Goal: Navigation & Orientation: Find specific page/section

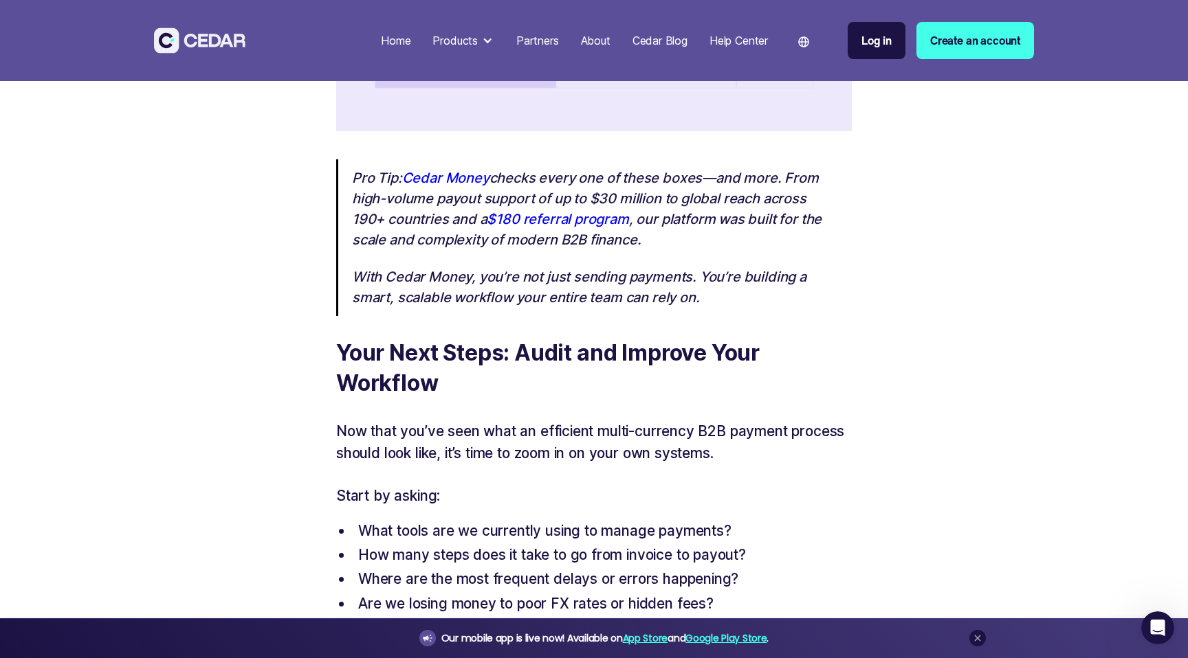
scroll to position [4476, 0]
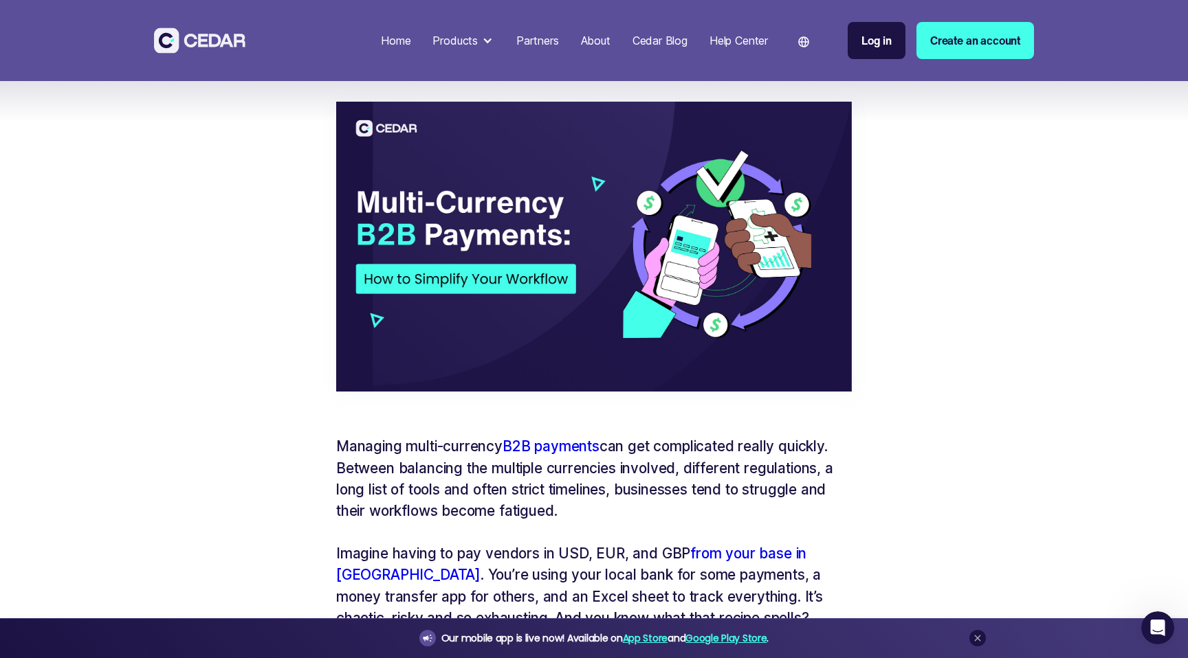
scroll to position [0, 0]
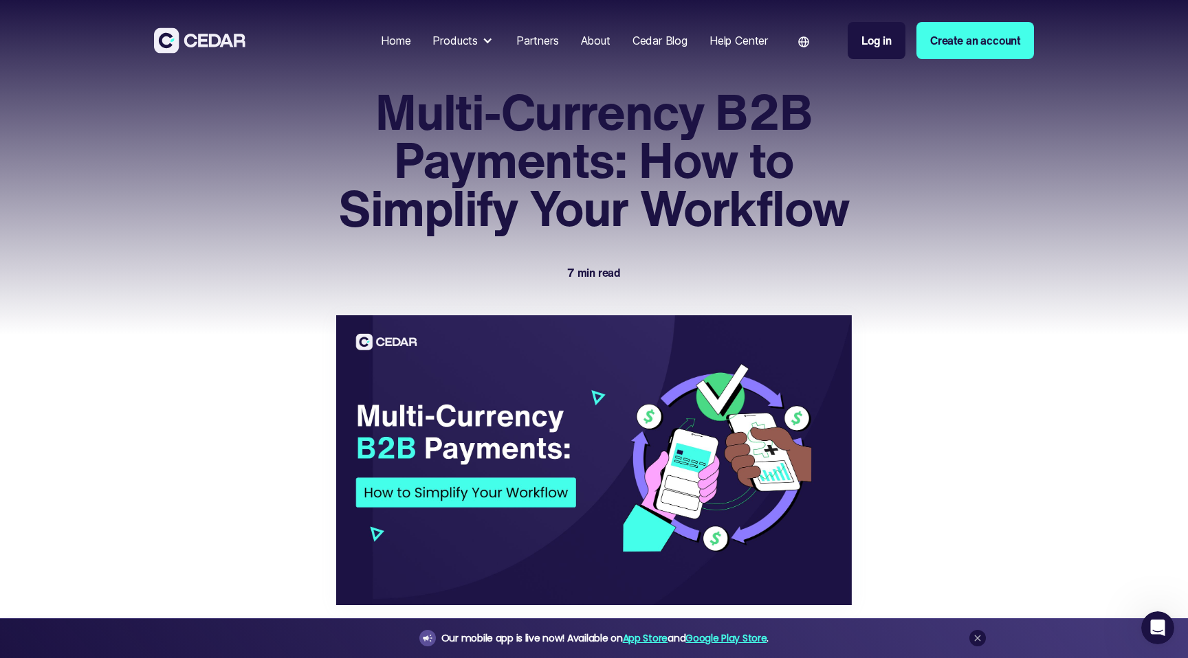
click at [465, 45] on div "Products" at bounding box center [454, 40] width 45 height 16
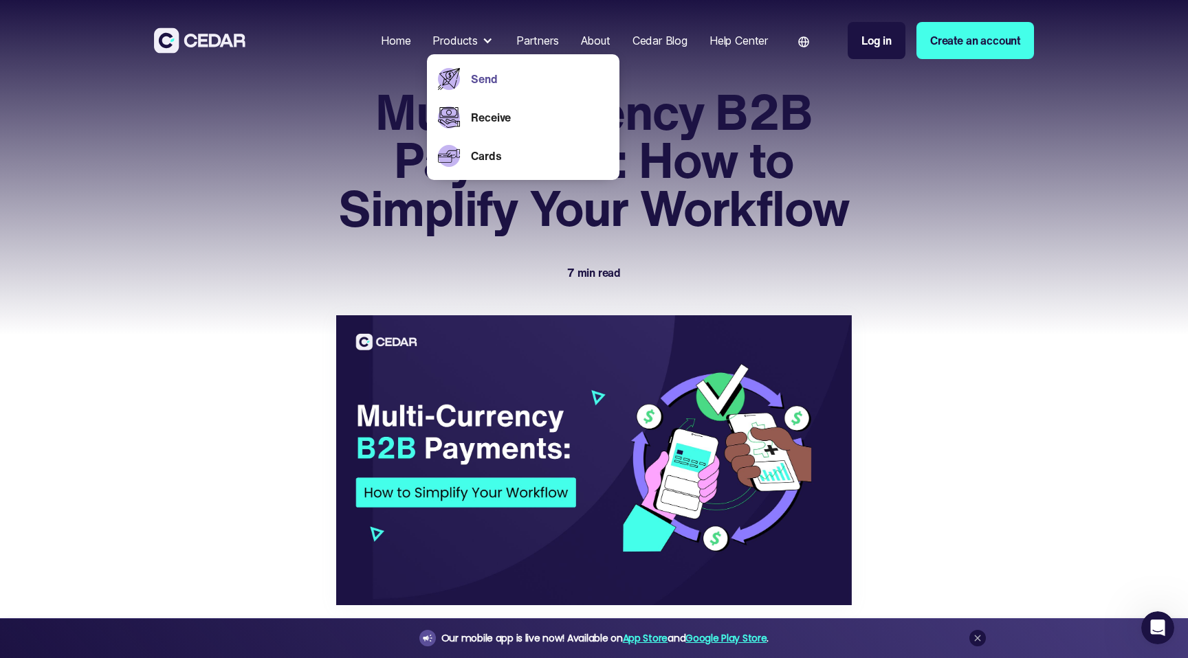
click at [471, 75] on link "Send" at bounding box center [539, 79] width 137 height 16
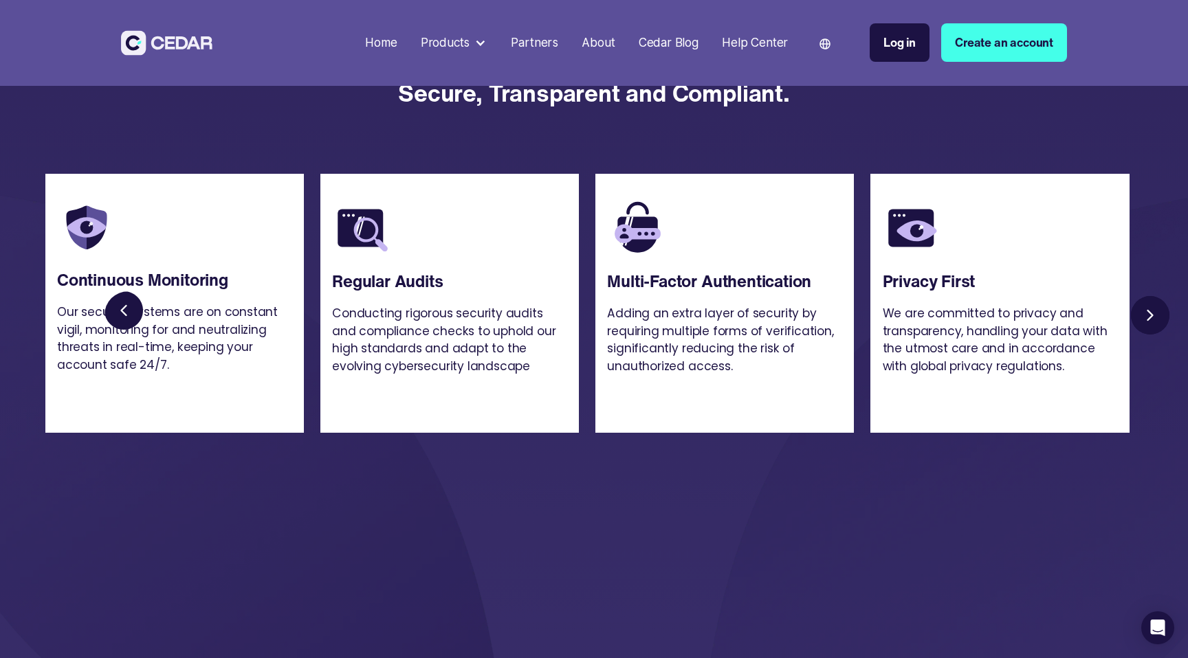
scroll to position [1956, 0]
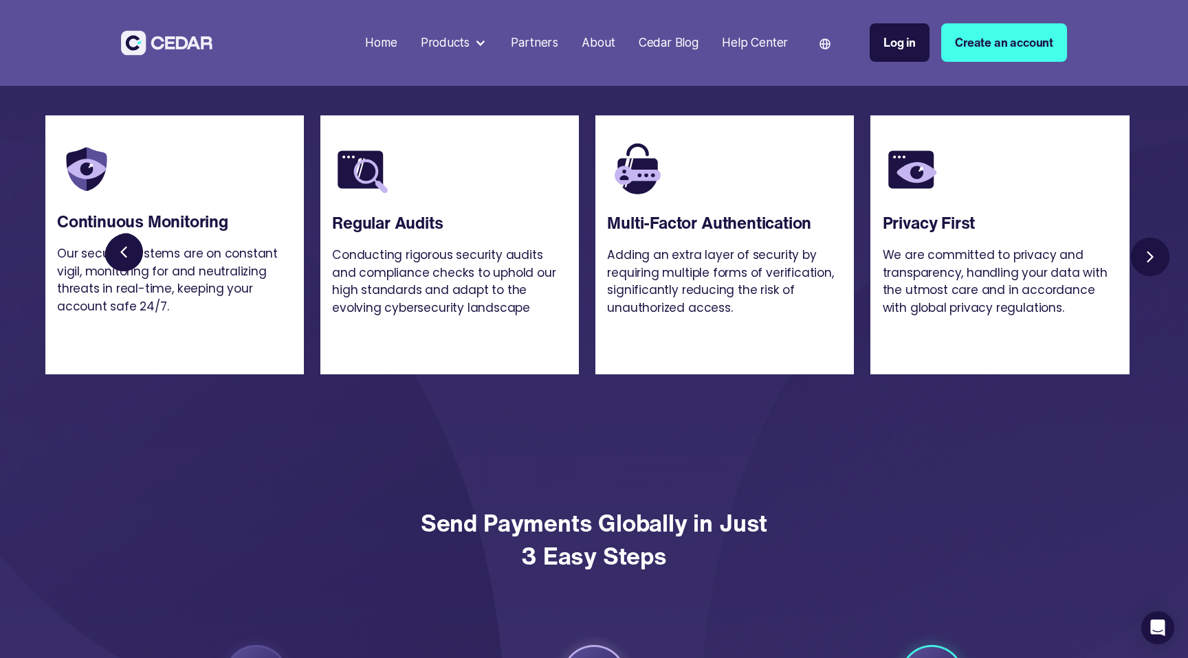
click at [1157, 253] on link "Next slide" at bounding box center [1149, 256] width 47 height 47
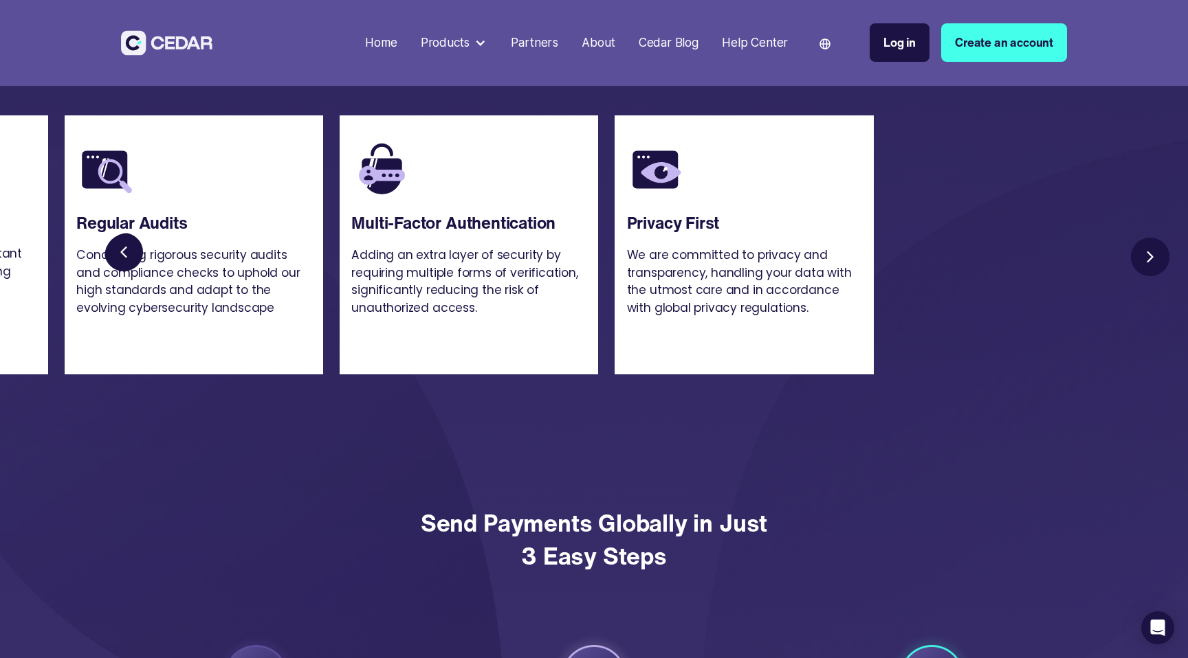
click at [1157, 253] on link "Next slide" at bounding box center [1149, 256] width 47 height 47
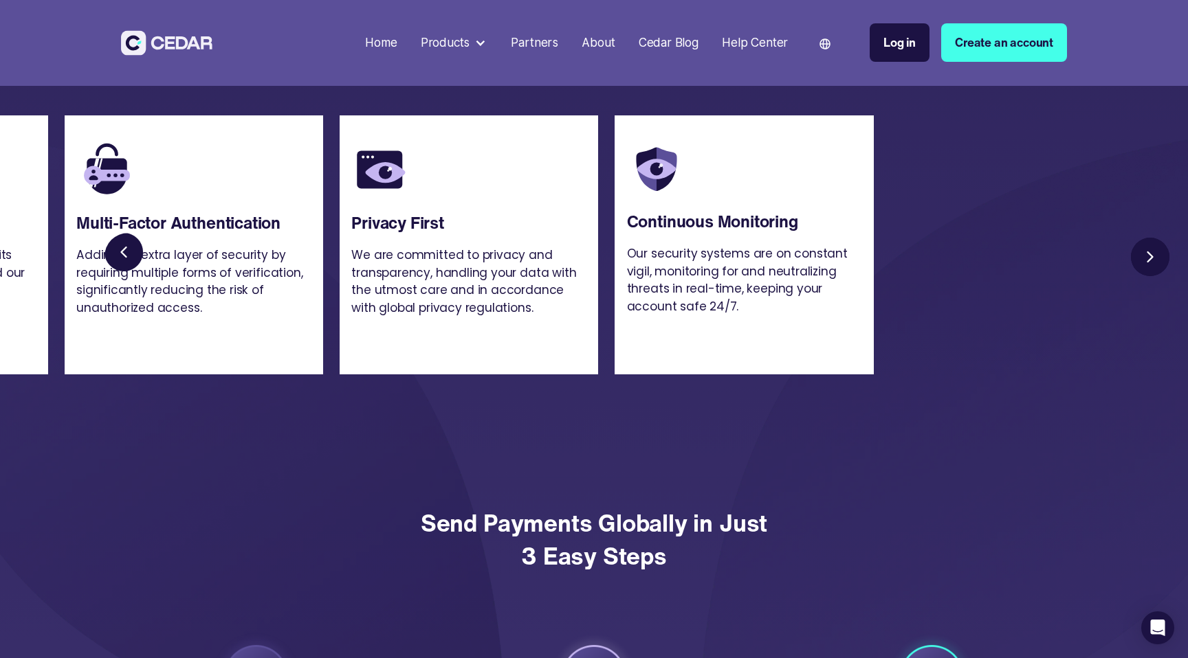
click at [1157, 253] on link "Next slide" at bounding box center [1149, 256] width 47 height 47
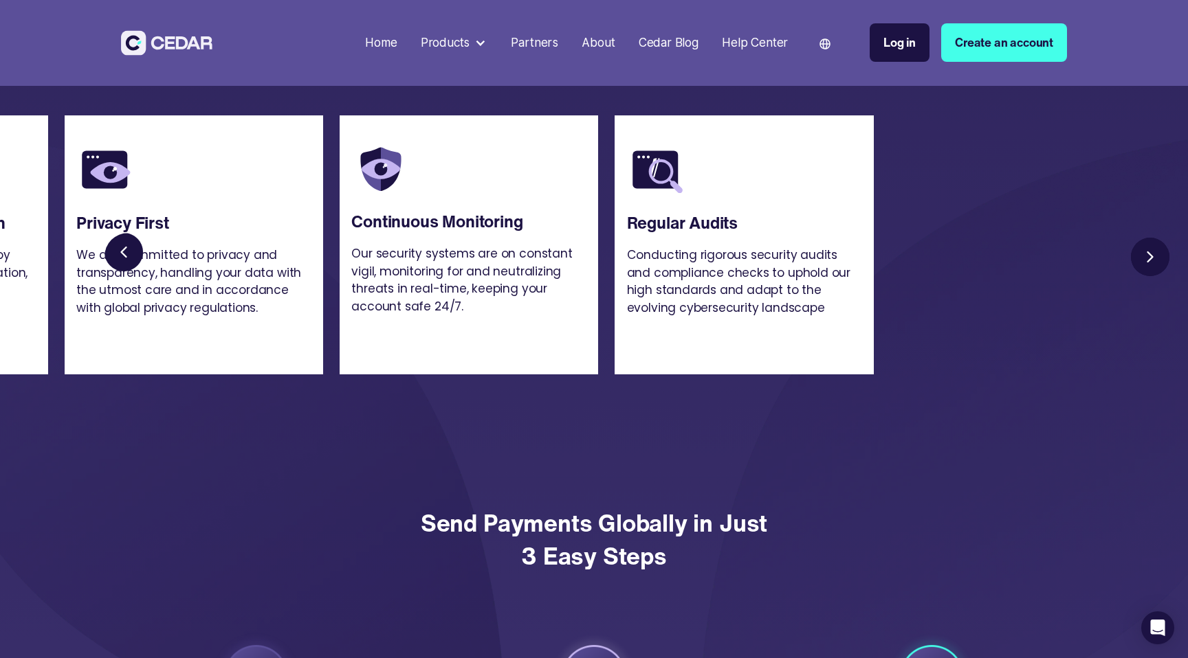
click at [1157, 253] on link "Next slide" at bounding box center [1149, 256] width 47 height 47
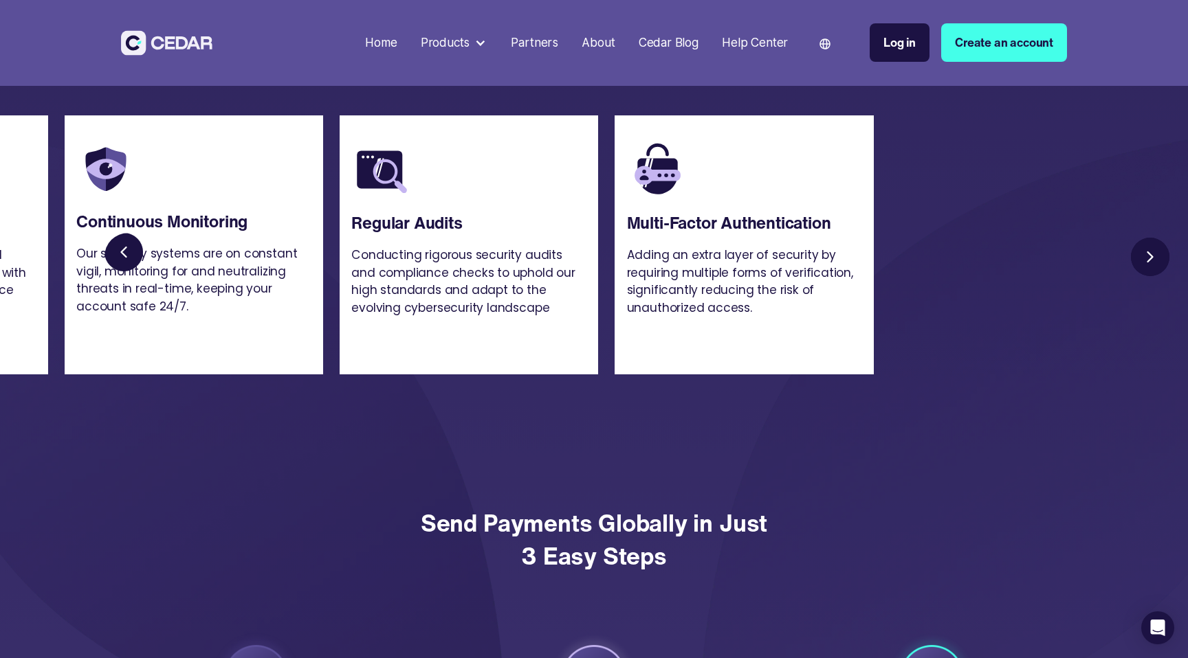
click at [1157, 253] on link "Next slide" at bounding box center [1149, 256] width 47 height 47
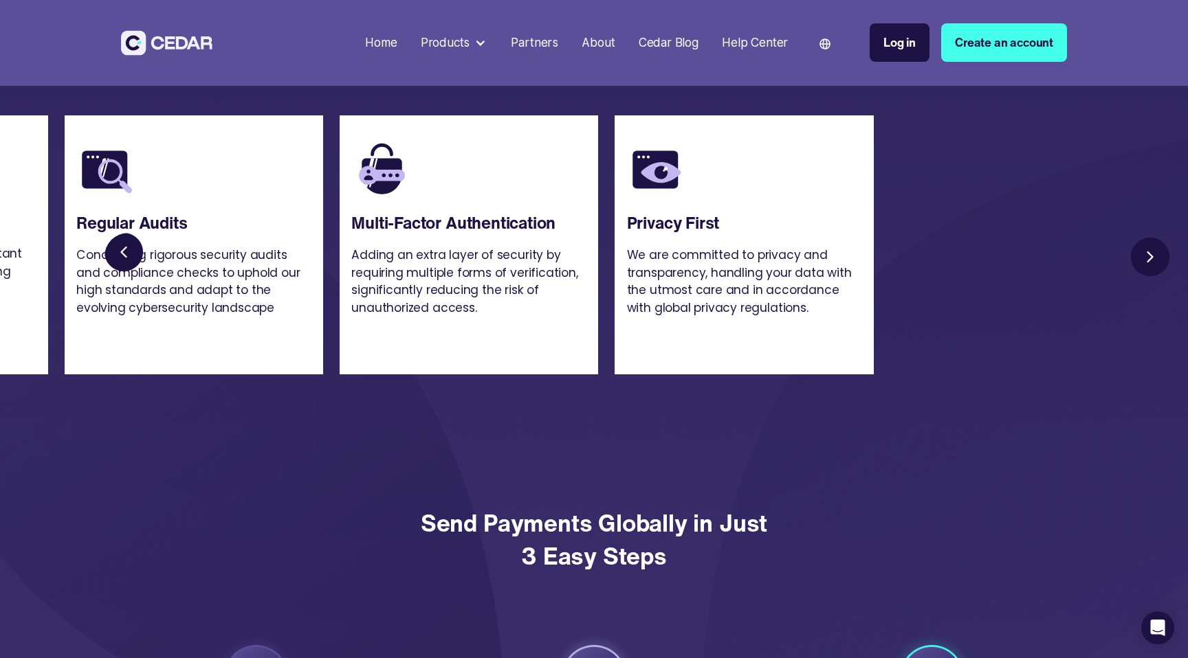
click at [1157, 253] on link "Next slide" at bounding box center [1149, 256] width 47 height 47
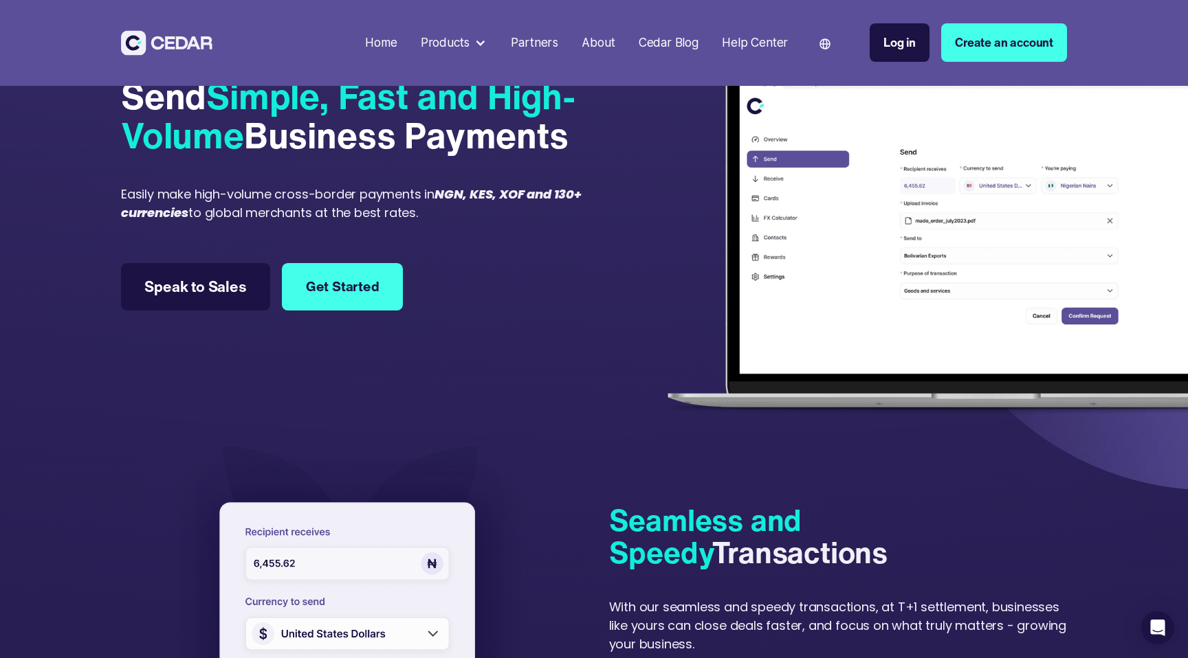
scroll to position [0, 0]
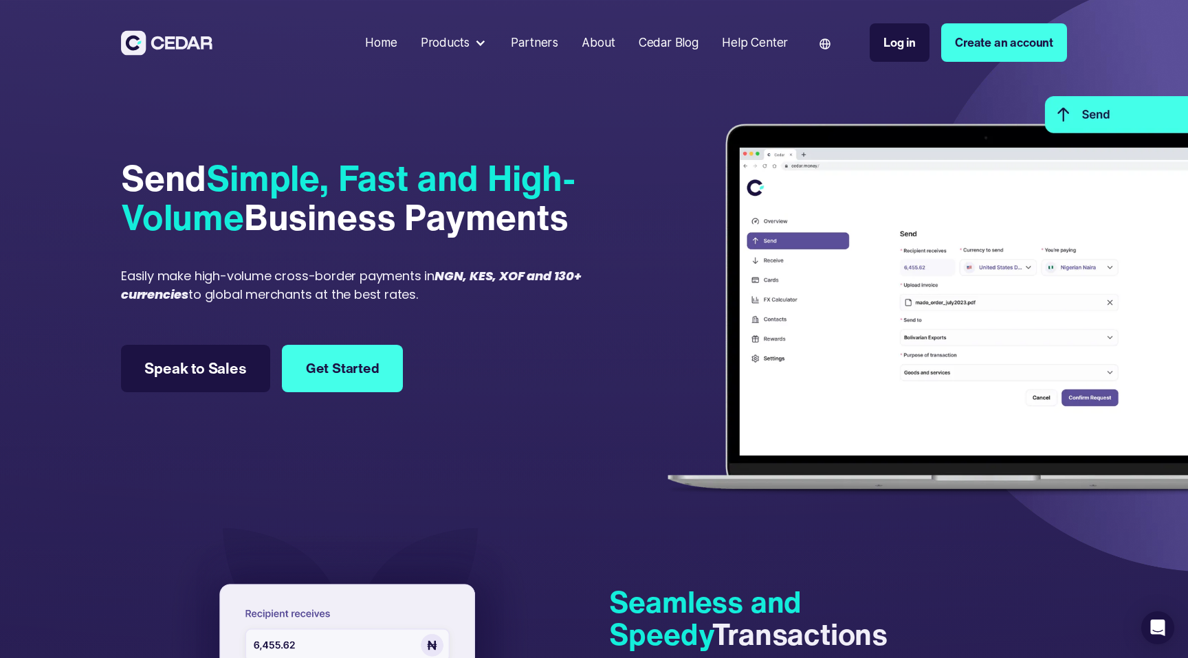
click at [467, 45] on div "Products" at bounding box center [445, 43] width 49 height 18
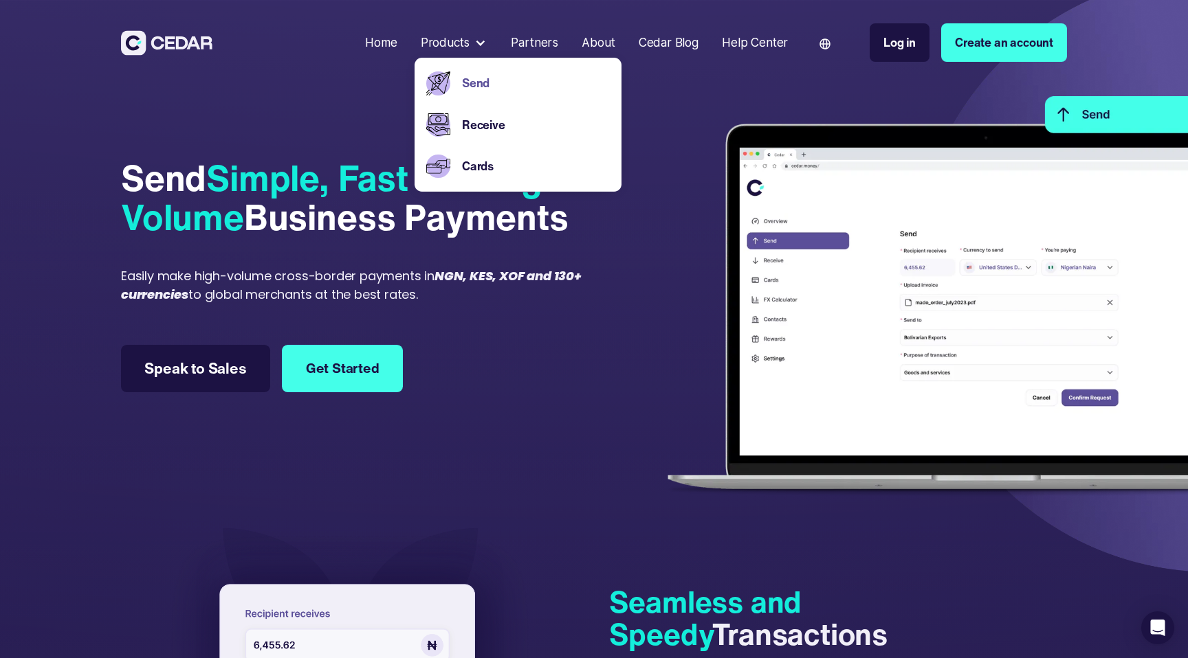
click at [389, 45] on div "Home" at bounding box center [381, 43] width 32 height 18
